Goal: Browse casually: Explore the website without a specific task or goal

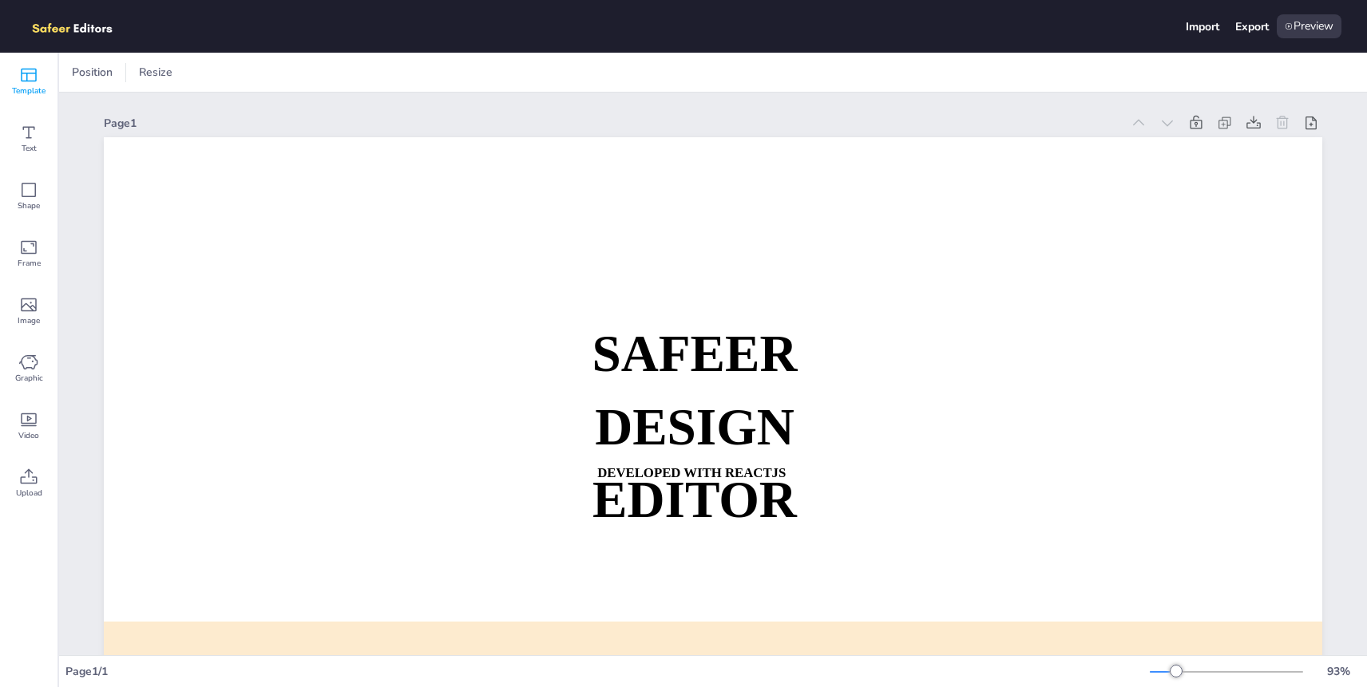
click at [28, 85] on span "Template" at bounding box center [29, 91] width 34 height 13
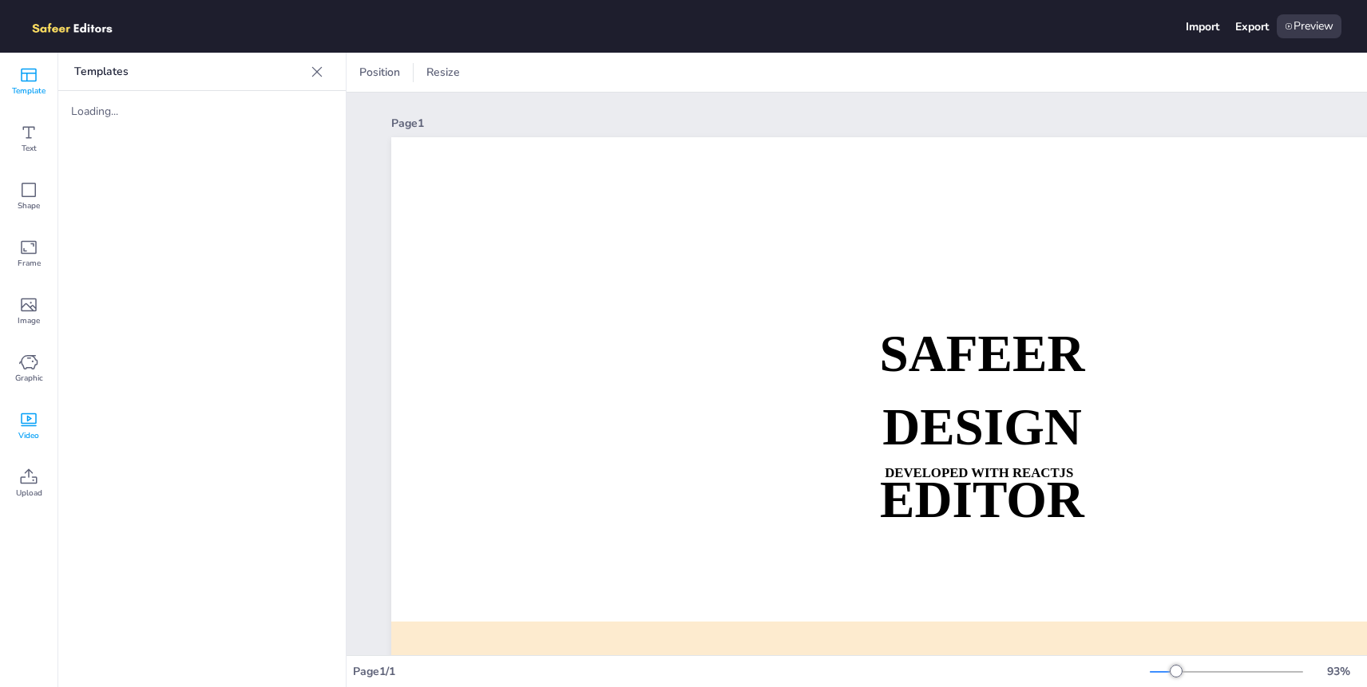
click at [22, 423] on icon at bounding box center [29, 421] width 16 height 14
click at [106, 149] on img at bounding box center [112, 145] width 83 height 83
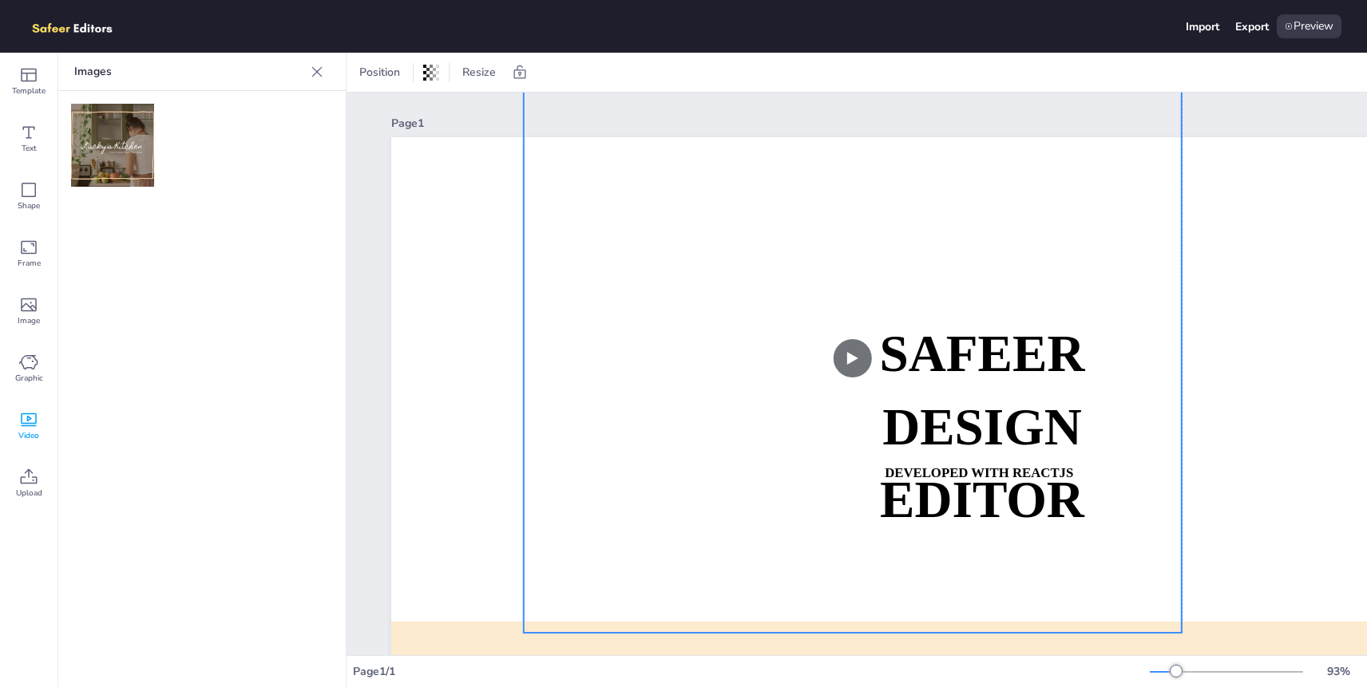
drag, startPoint x: 709, startPoint y: 308, endPoint x: 563, endPoint y: 186, distance: 190.4
click at [563, 186] on video at bounding box center [853, 358] width 658 height 549
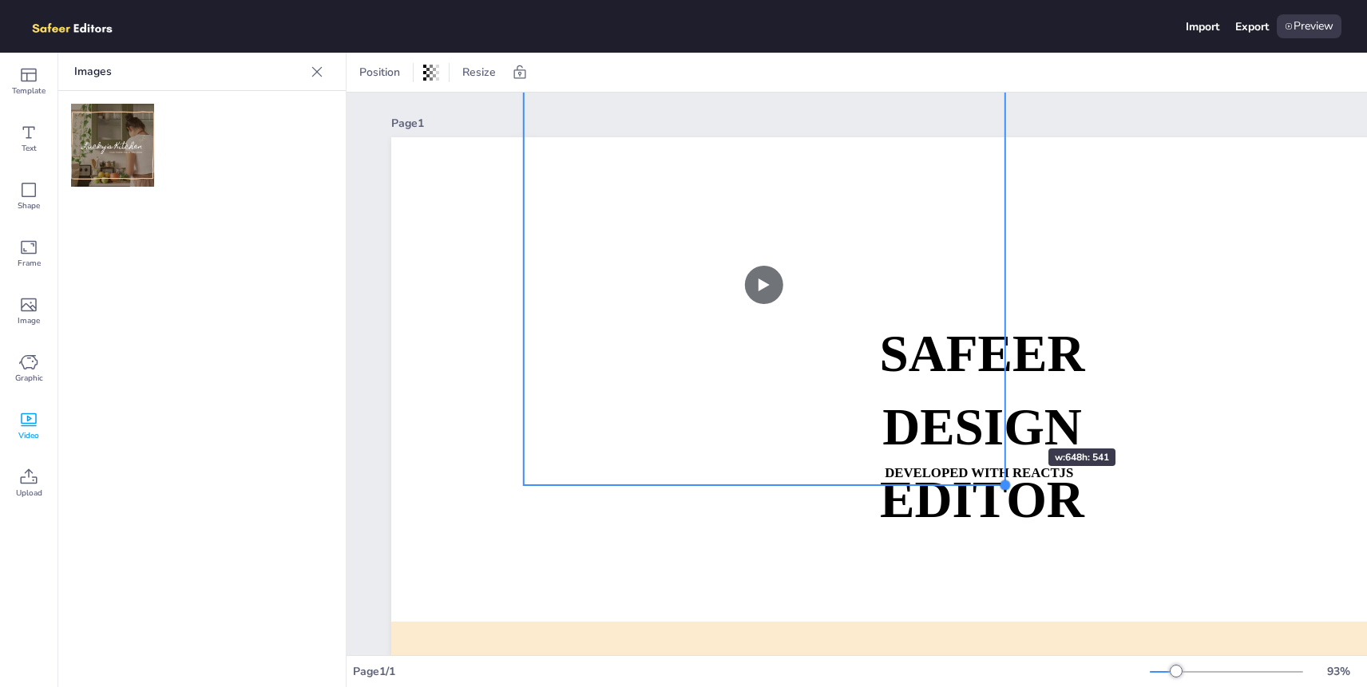
drag, startPoint x: 1177, startPoint y: 633, endPoint x: 944, endPoint y: 374, distance: 347.7
click at [944, 374] on div "SAFEER DESIGN EDITOR DEVELOPED WITH REACTJS WHATSAPP: [URL][DOMAIN_NAME][PHONE_…" at bounding box center [1000, 480] width 1218 height 687
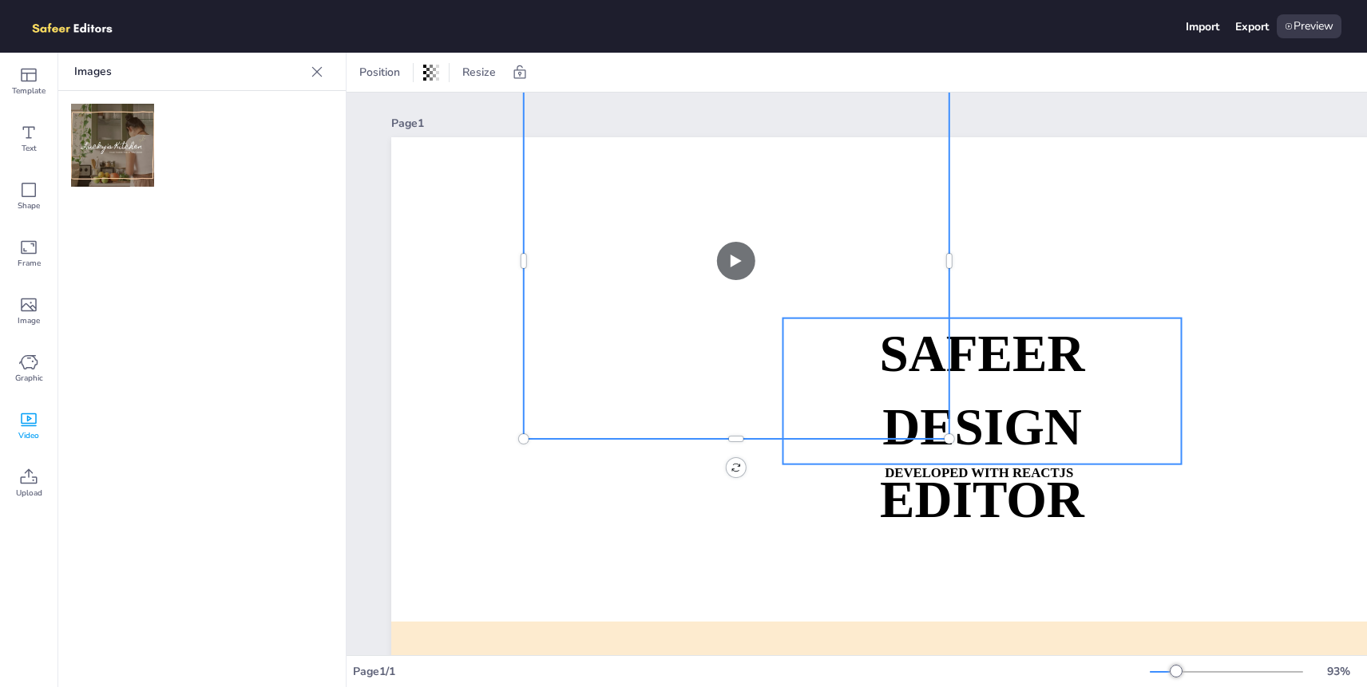
click at [1079, 465] on p "DESIGN EDITOR" at bounding box center [981, 463] width 398 height 145
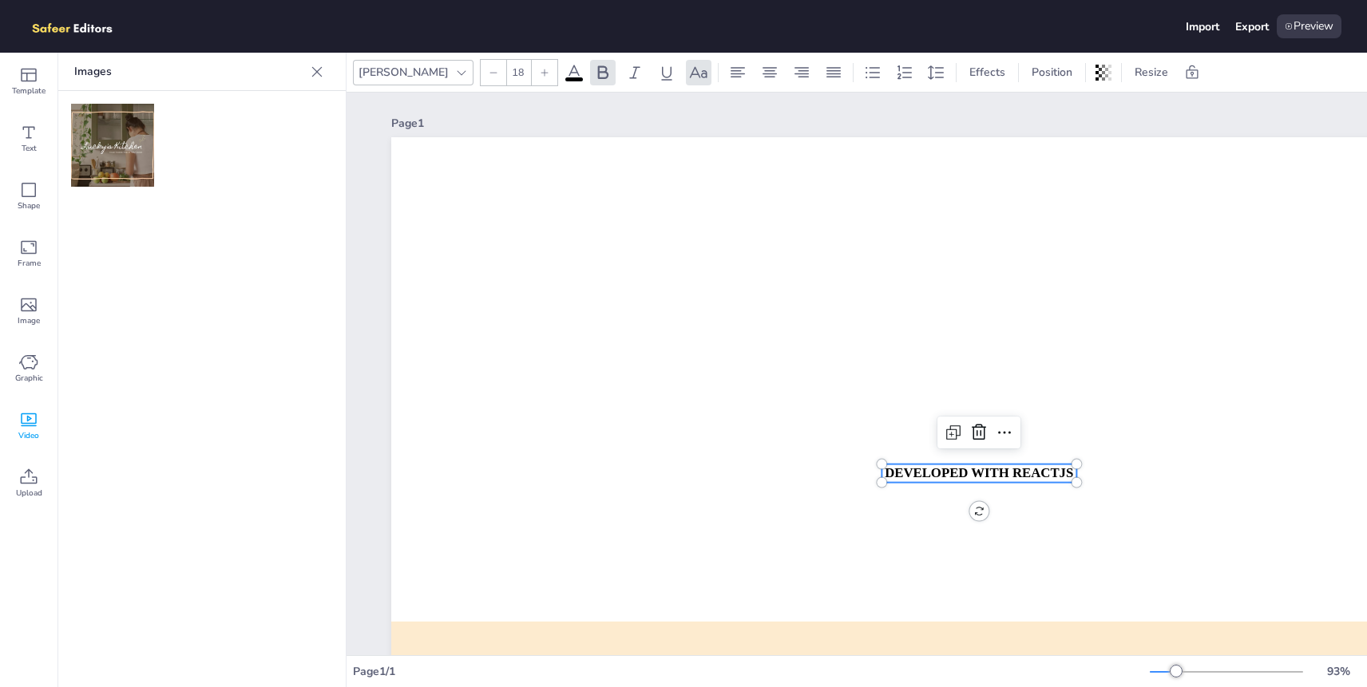
click at [1015, 470] on strong "DEVELOPED WITH REACTJS" at bounding box center [979, 472] width 188 height 15
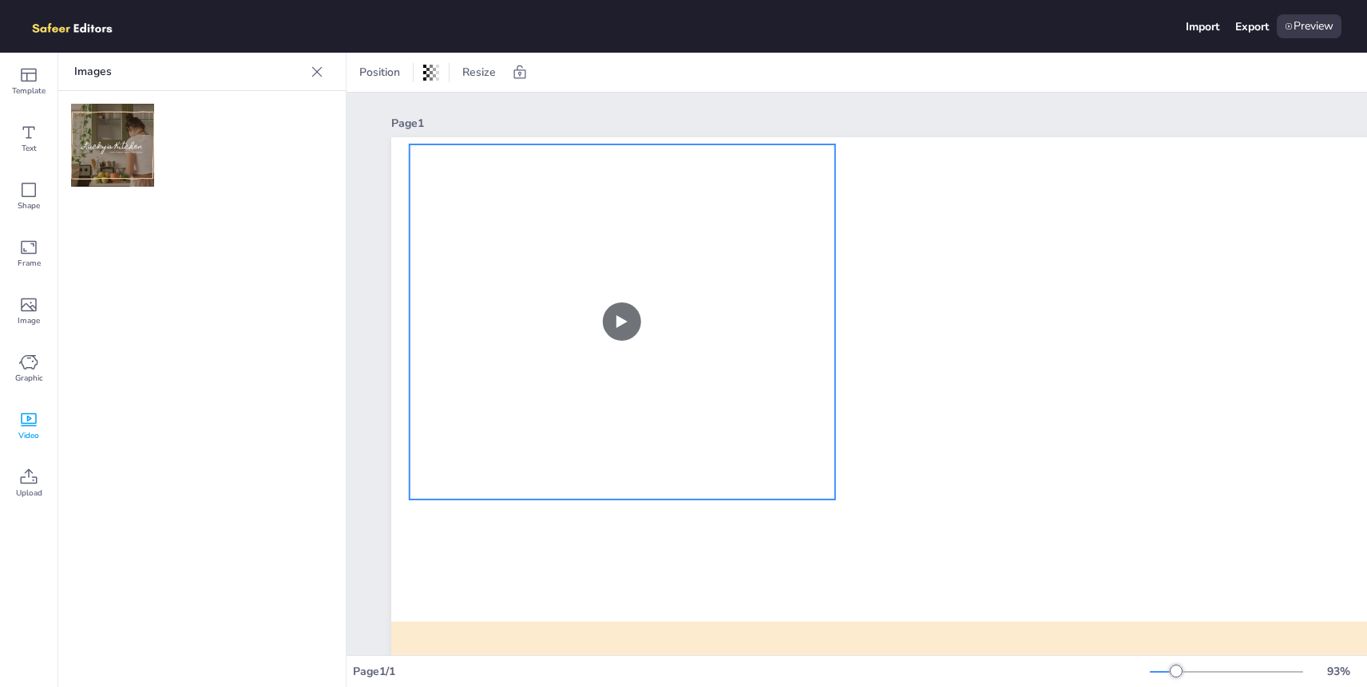
drag, startPoint x: 731, startPoint y: 278, endPoint x: 617, endPoint y: 339, distance: 129.3
click at [617, 339] on video at bounding box center [623, 322] width 426 height 355
click at [626, 327] on video at bounding box center [623, 322] width 426 height 355
click at [623, 325] on video at bounding box center [623, 322] width 426 height 355
click at [28, 322] on span "Image" at bounding box center [29, 321] width 22 height 13
